Goal: Task Accomplishment & Management: Manage account settings

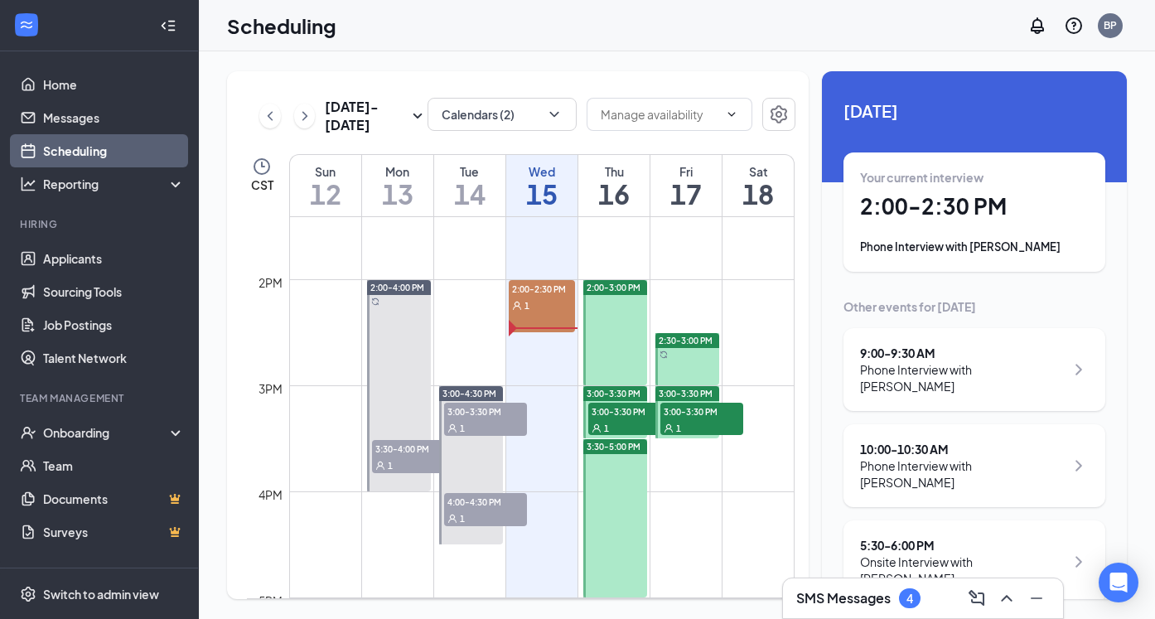
scroll to position [1423, 0]
click at [538, 300] on div "1" at bounding box center [542, 304] width 66 height 17
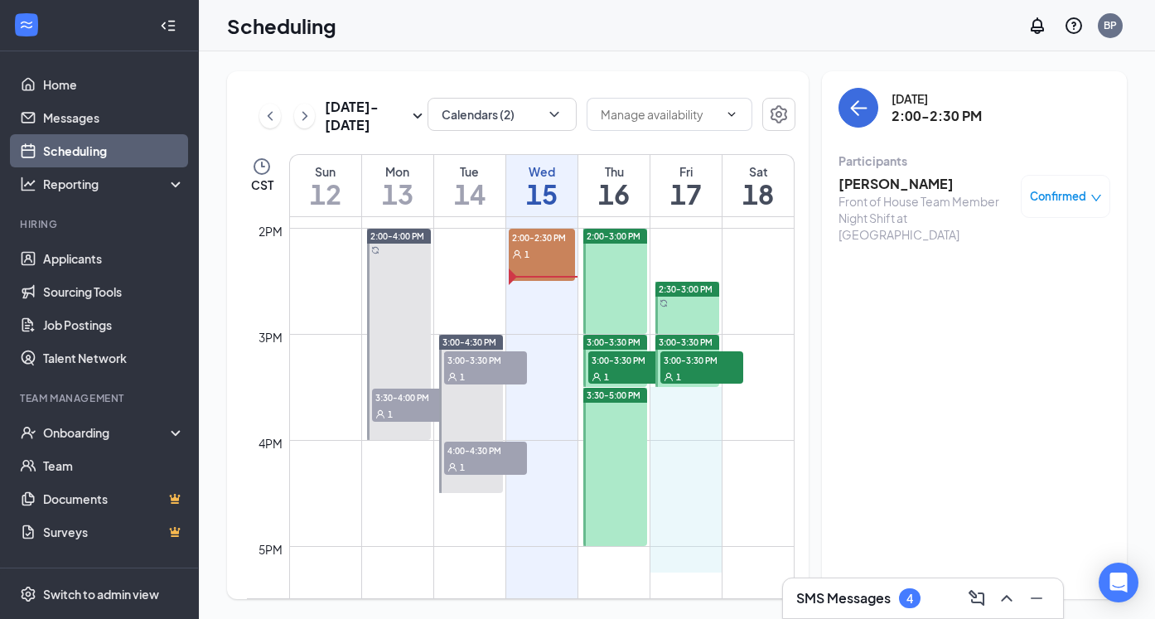
scroll to position [1486, 0]
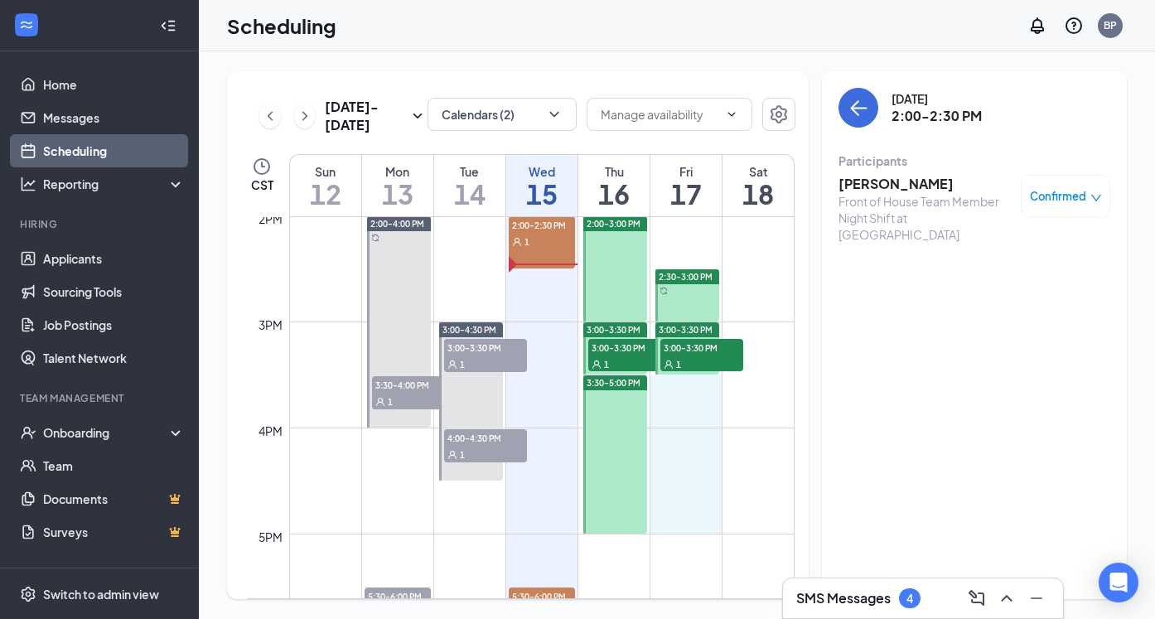
drag, startPoint x: 675, startPoint y: 438, endPoint x: 681, endPoint y: 516, distance: 78.1
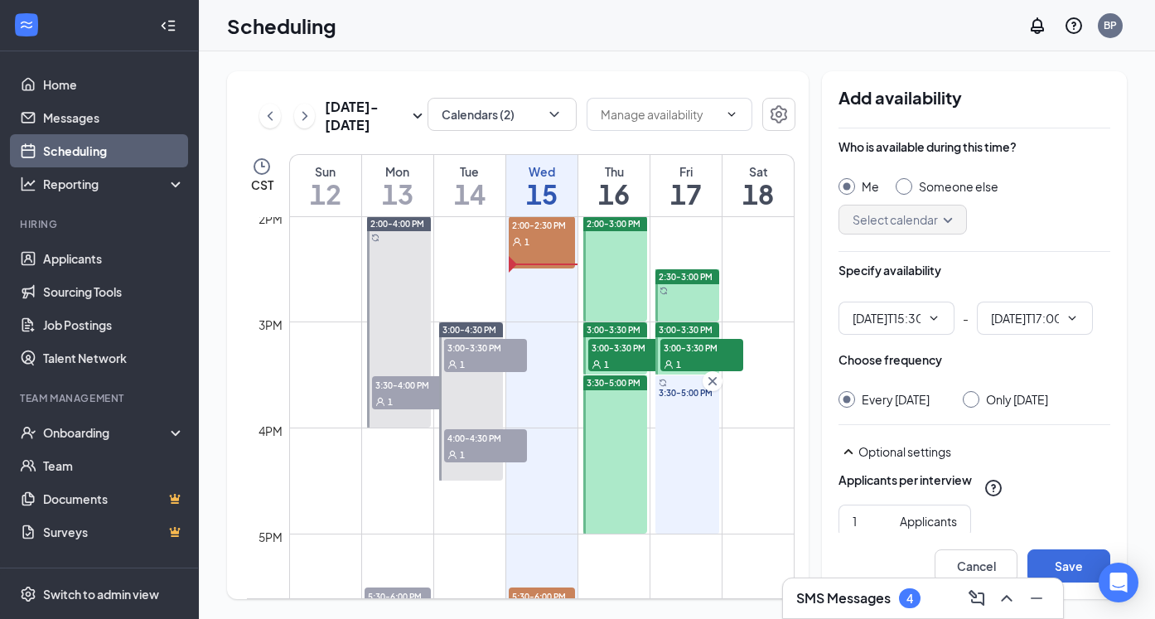
type input "03:30 PM"
type input "05:00 PM"
click at [1014, 403] on div "Only [DATE]" at bounding box center [1017, 399] width 62 height 17
click at [974, 403] on input "Only [DATE]" at bounding box center [968, 397] width 12 height 12
radio input "true"
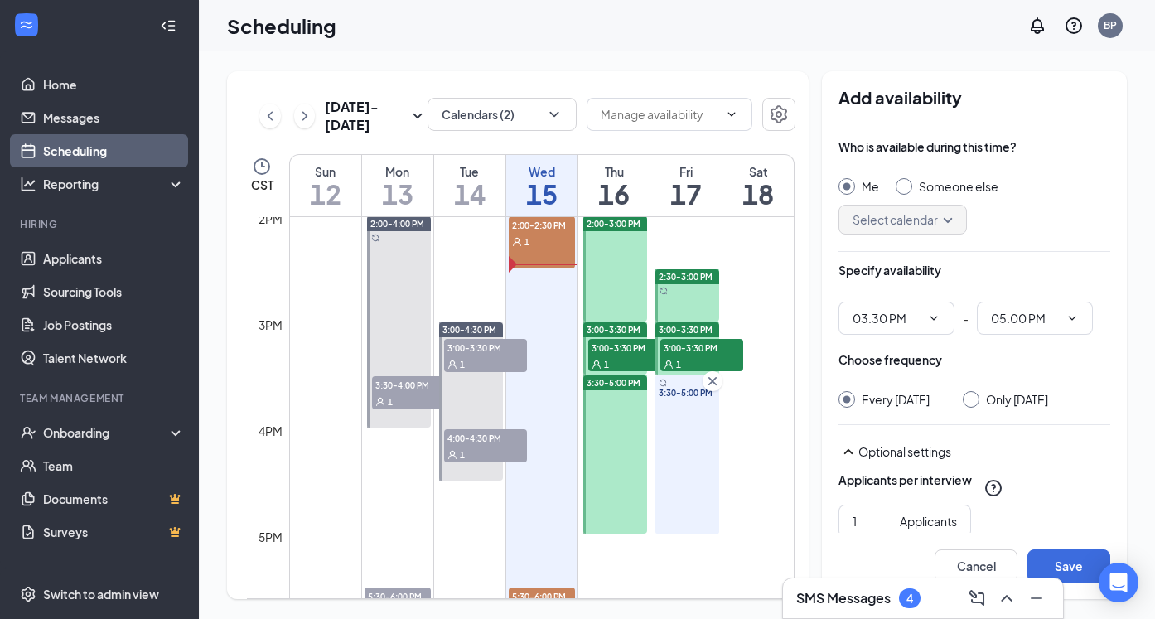
radio input "false"
click at [1063, 562] on button "Save" at bounding box center [1068, 565] width 83 height 33
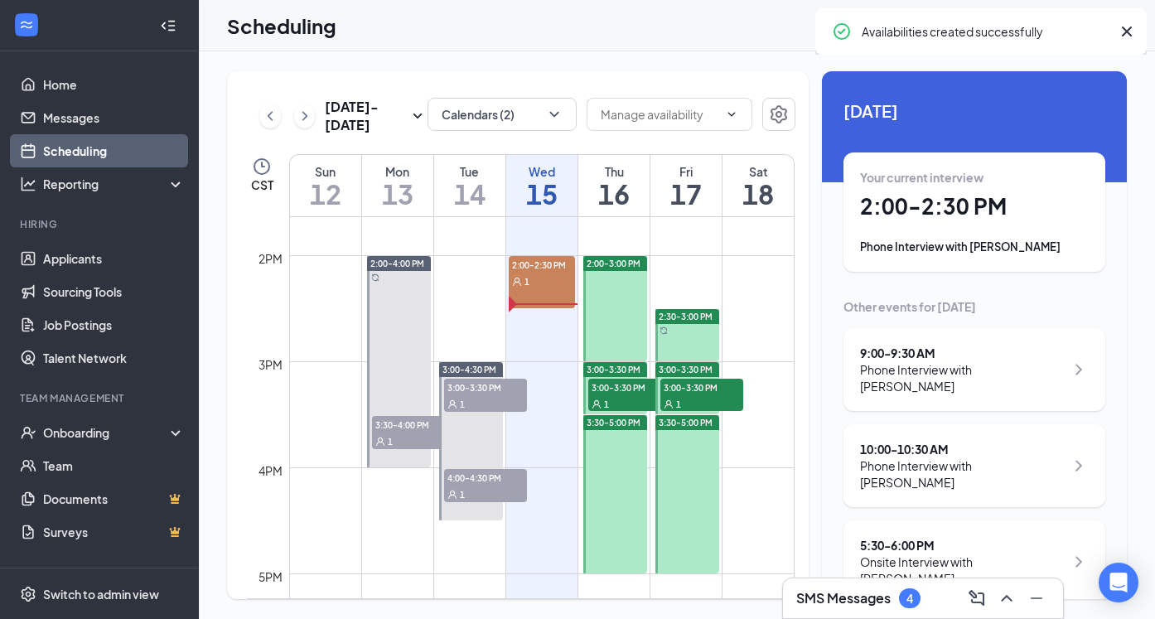
scroll to position [1446, 0]
drag, startPoint x: 663, startPoint y: 258, endPoint x: 665, endPoint y: 292, distance: 34.0
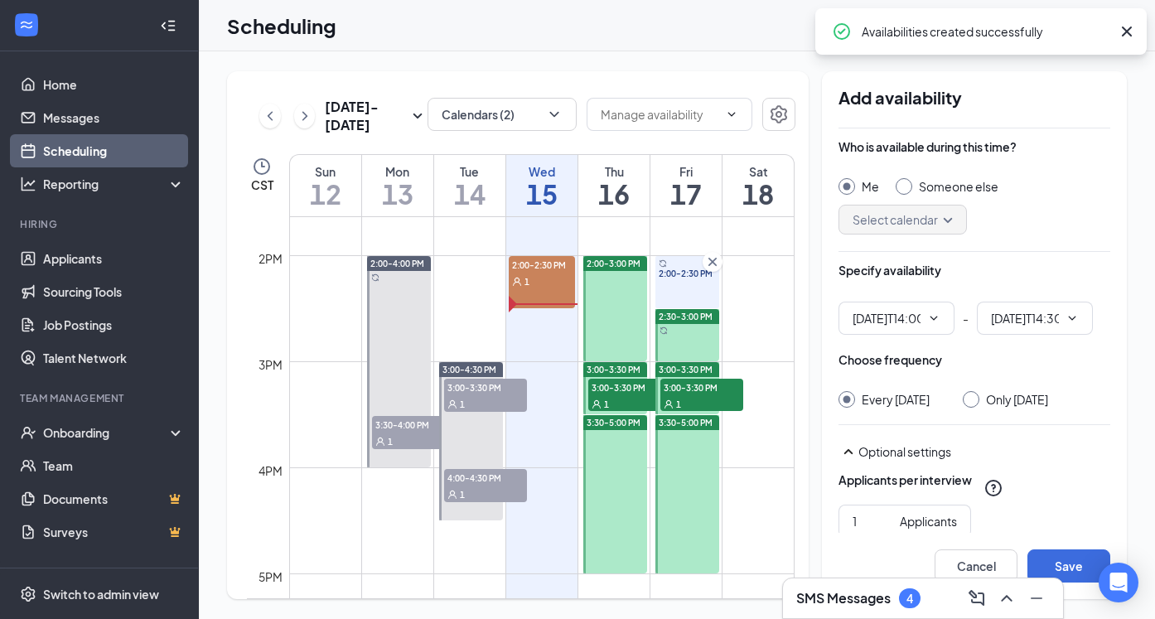
type input "02:00 PM"
type input "02:30 PM"
click at [1042, 400] on div "Only [DATE]" at bounding box center [1017, 399] width 62 height 17
click at [974, 400] on input "Only [DATE]" at bounding box center [968, 397] width 12 height 12
radio input "true"
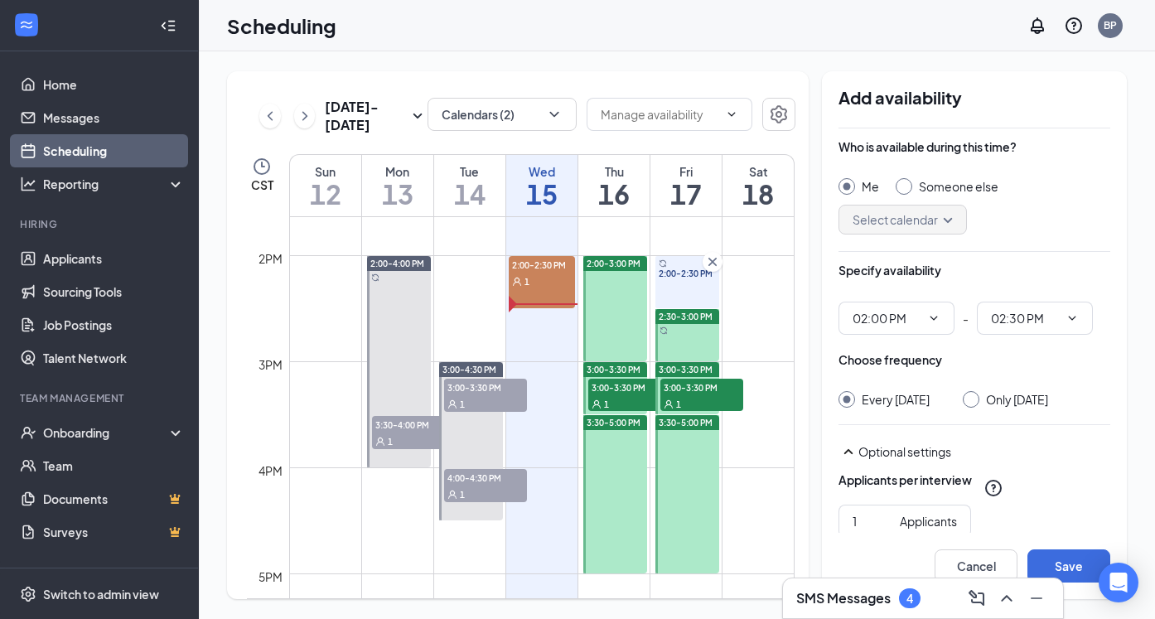
radio input "false"
click at [1073, 557] on button "Save" at bounding box center [1068, 565] width 83 height 33
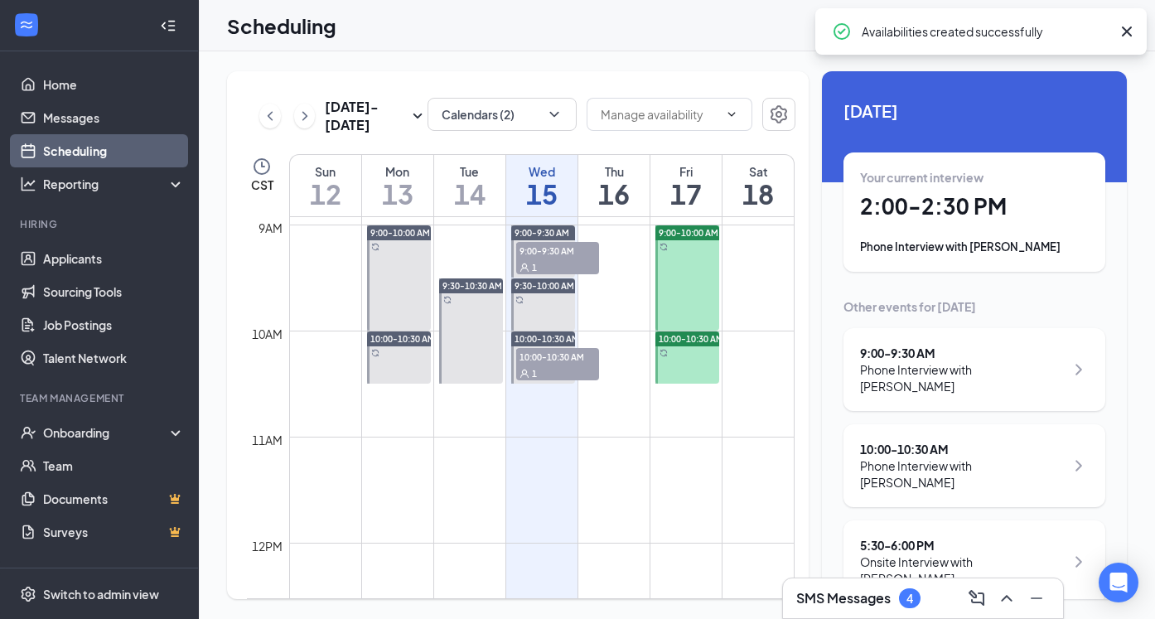
scroll to position [851, 0]
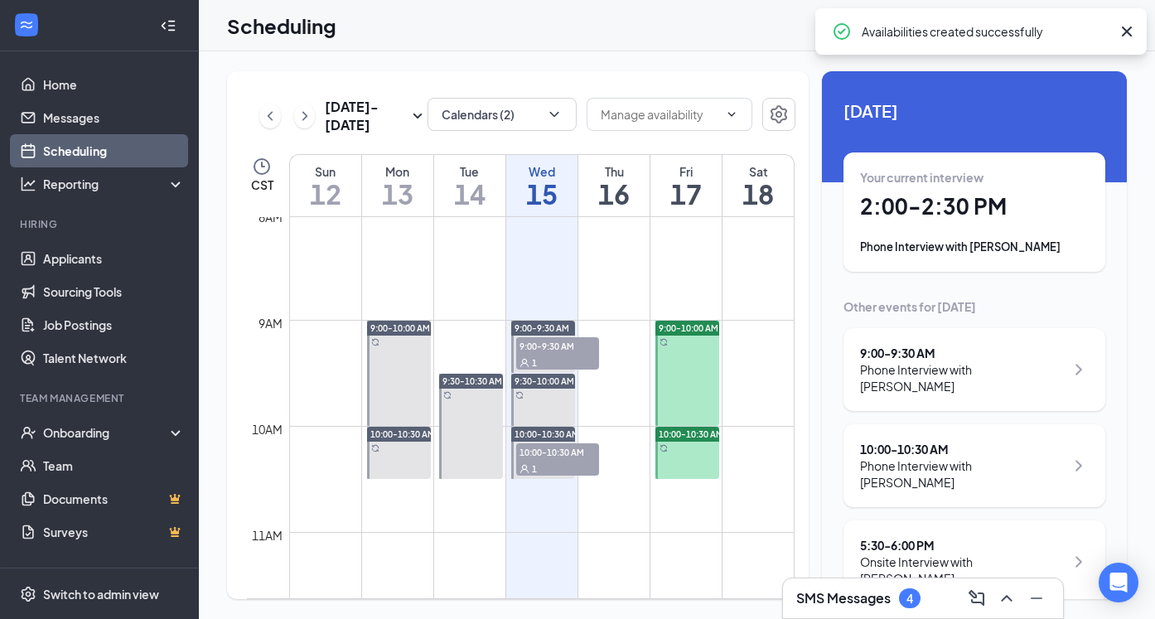
click at [676, 326] on span "9:00-10:00 AM" at bounding box center [688, 328] width 60 height 12
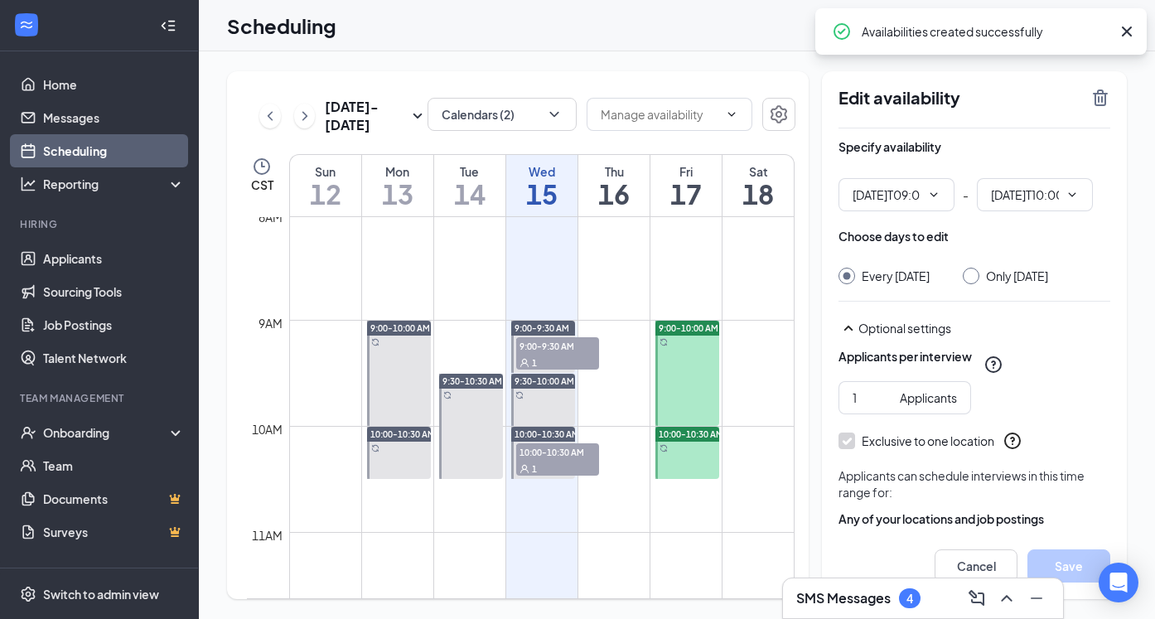
type input "09:00 AM"
type input "10:00 AM"
click at [965, 275] on input "Only [DATE]" at bounding box center [968, 274] width 12 height 12
radio input "true"
radio input "false"
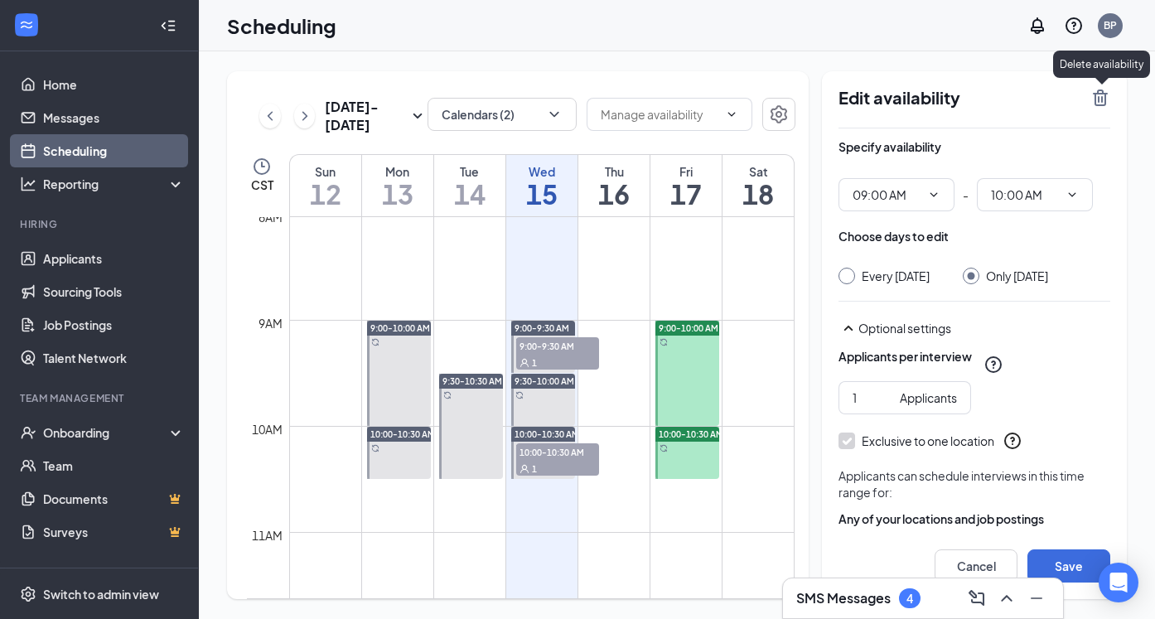
click at [1104, 106] on icon "TrashOutline" at bounding box center [1100, 98] width 20 height 20
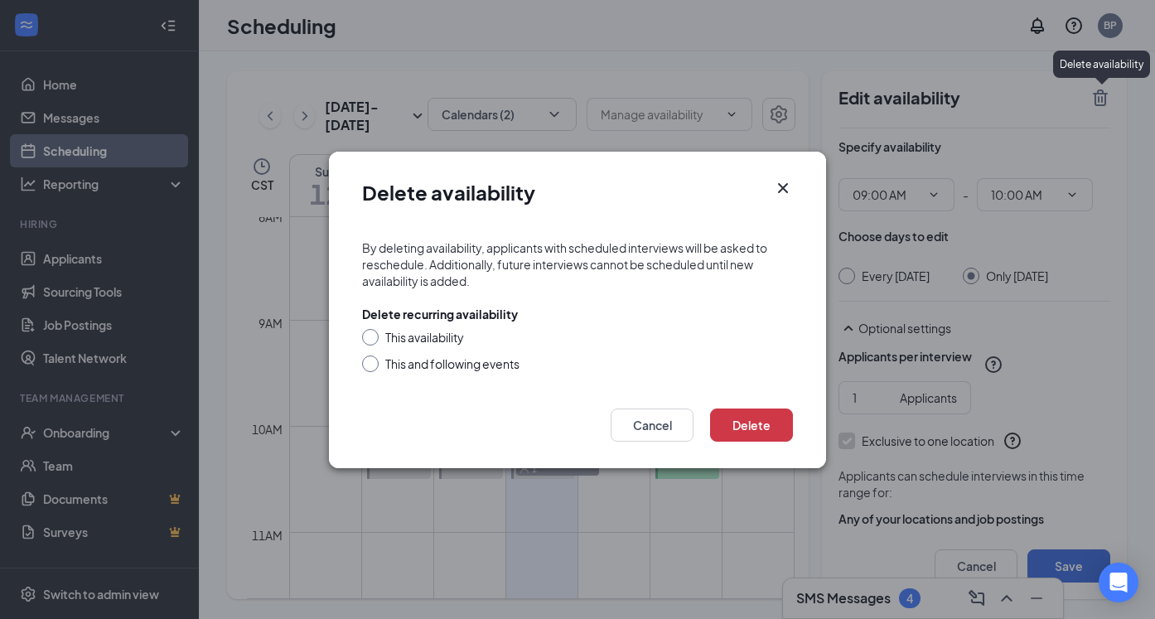
click at [426, 335] on div "This availability" at bounding box center [424, 337] width 79 height 17
click at [374, 335] on input "This availability" at bounding box center [368, 335] width 12 height 12
radio input "true"
click at [745, 431] on button "Delete" at bounding box center [751, 424] width 83 height 33
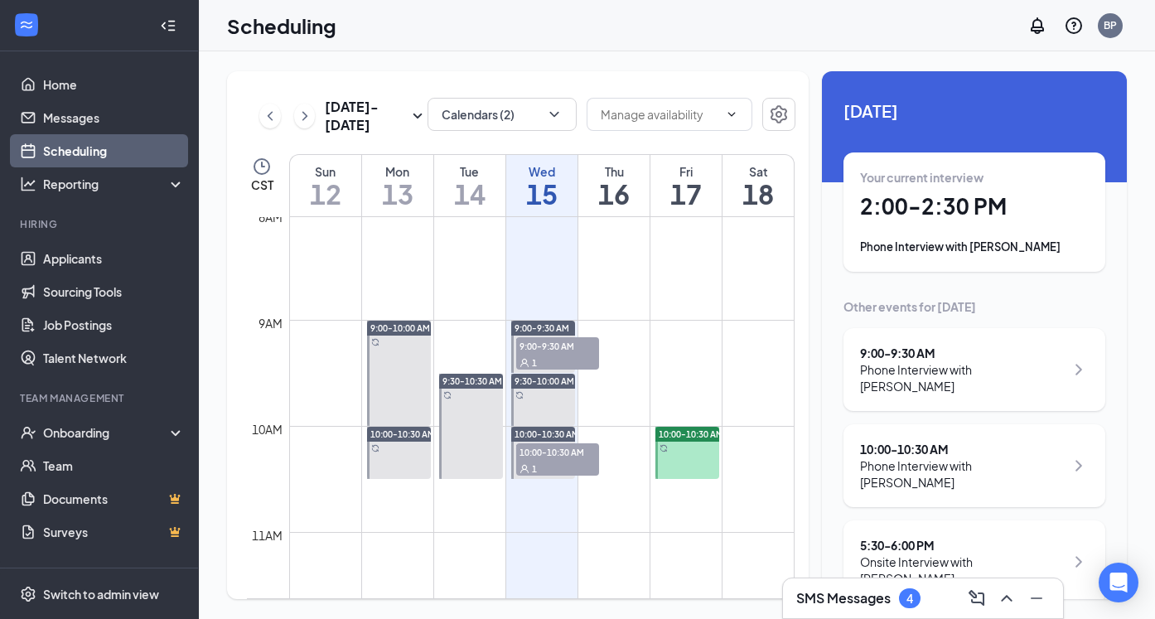
click at [668, 456] on div at bounding box center [687, 453] width 64 height 52
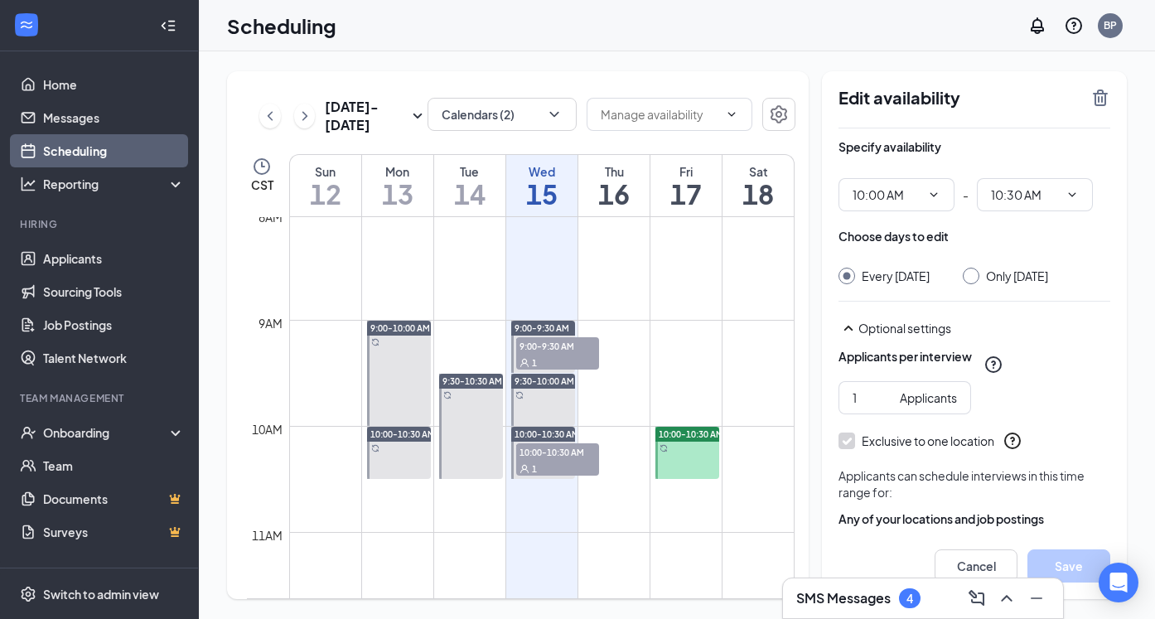
click at [1089, 102] on div "Edit availability" at bounding box center [974, 108] width 272 height 41
click at [1093, 100] on icon "TrashOutline" at bounding box center [1100, 98] width 20 height 20
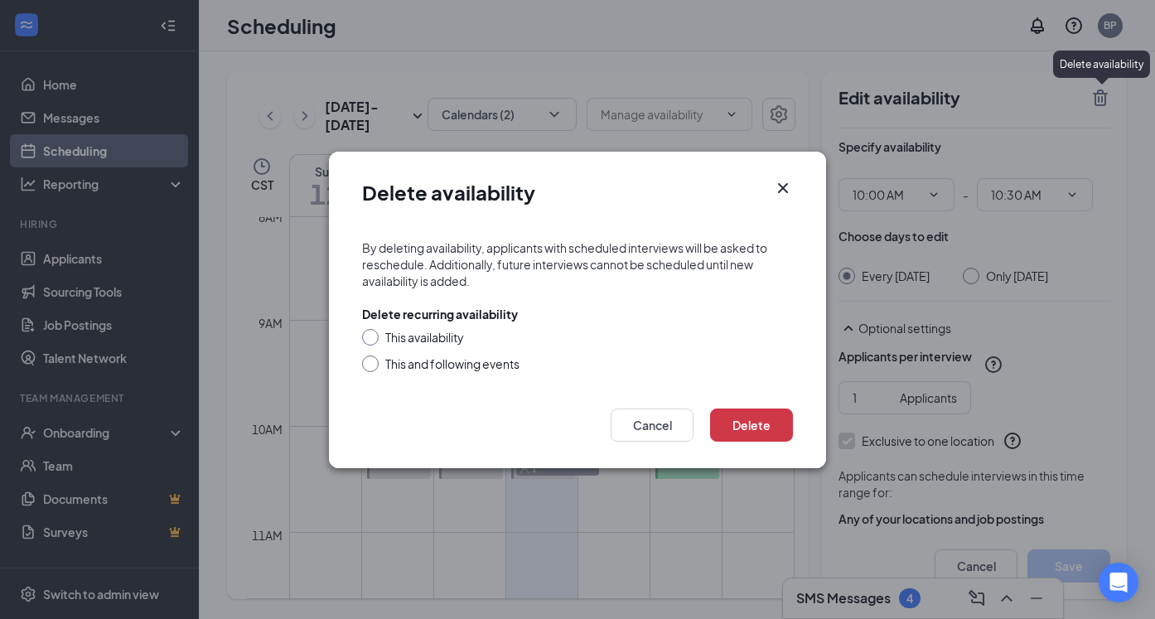
click at [436, 335] on div "This availability" at bounding box center [424, 337] width 79 height 17
click at [374, 335] on input "This availability" at bounding box center [368, 335] width 12 height 12
radio input "true"
click at [757, 433] on button "Delete" at bounding box center [751, 424] width 83 height 33
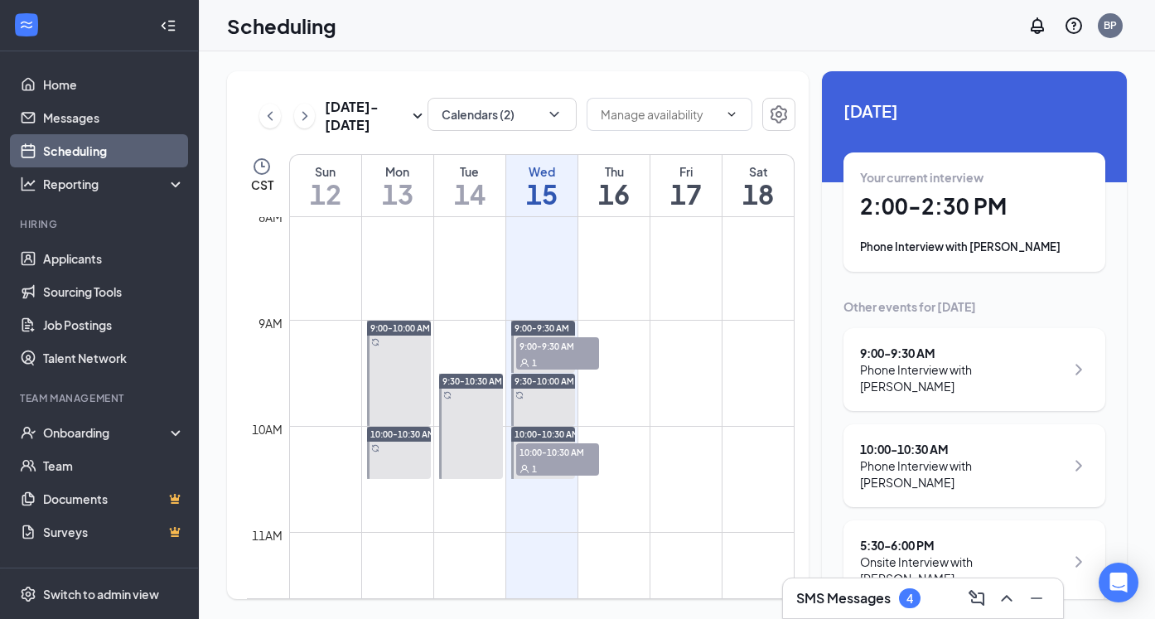
click at [541, 355] on div "1" at bounding box center [557, 362] width 83 height 17
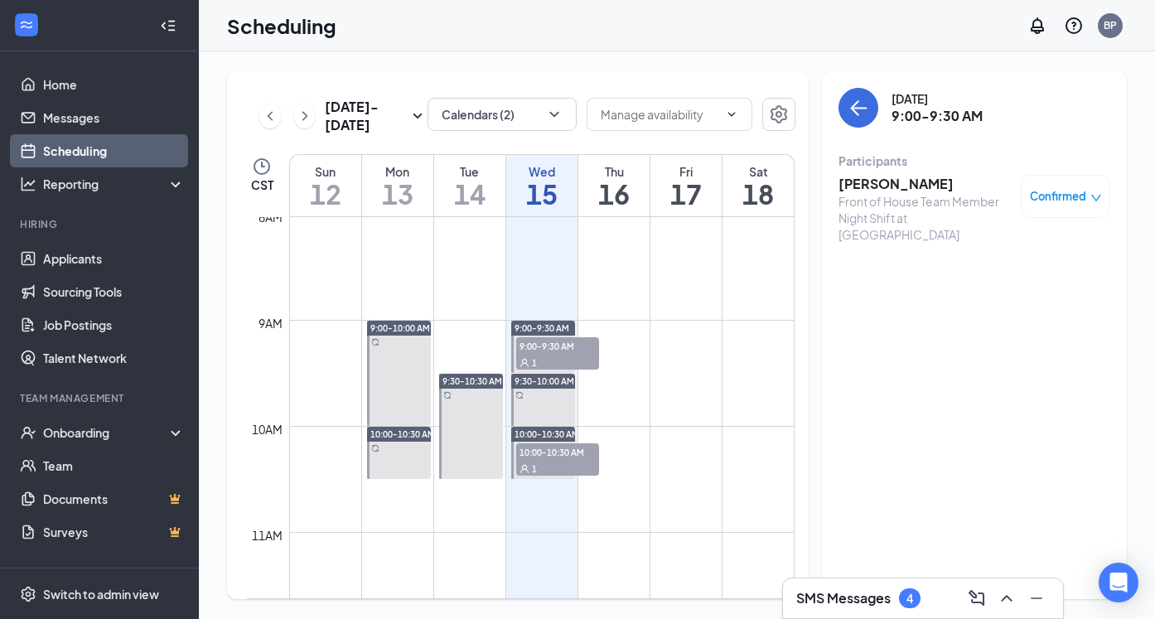
click at [561, 461] on div "1" at bounding box center [557, 468] width 83 height 17
click at [809, 300] on div "[DATE] - [DATE] Calendars (2) CST Sun 12 Mon 13 Tue 14 Wed 15 Thu 16 Fri 17 Sat…" at bounding box center [676, 335] width 899 height 528
